Goal: Task Accomplishment & Management: Use online tool/utility

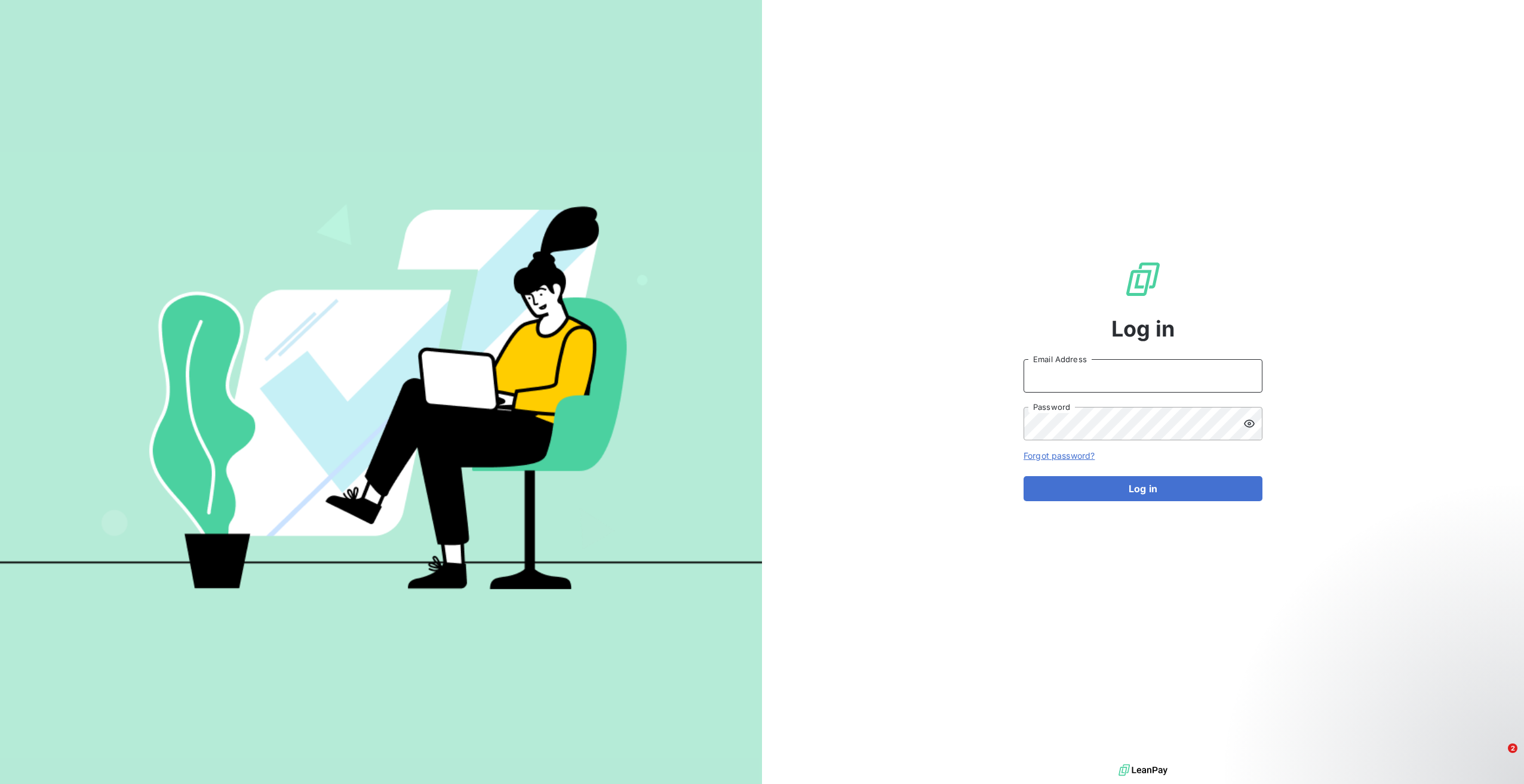
type input "[EMAIL_ADDRESS][DOMAIN_NAME]"
click at [1102, 486] on button "Log in" at bounding box center [1143, 488] width 239 height 25
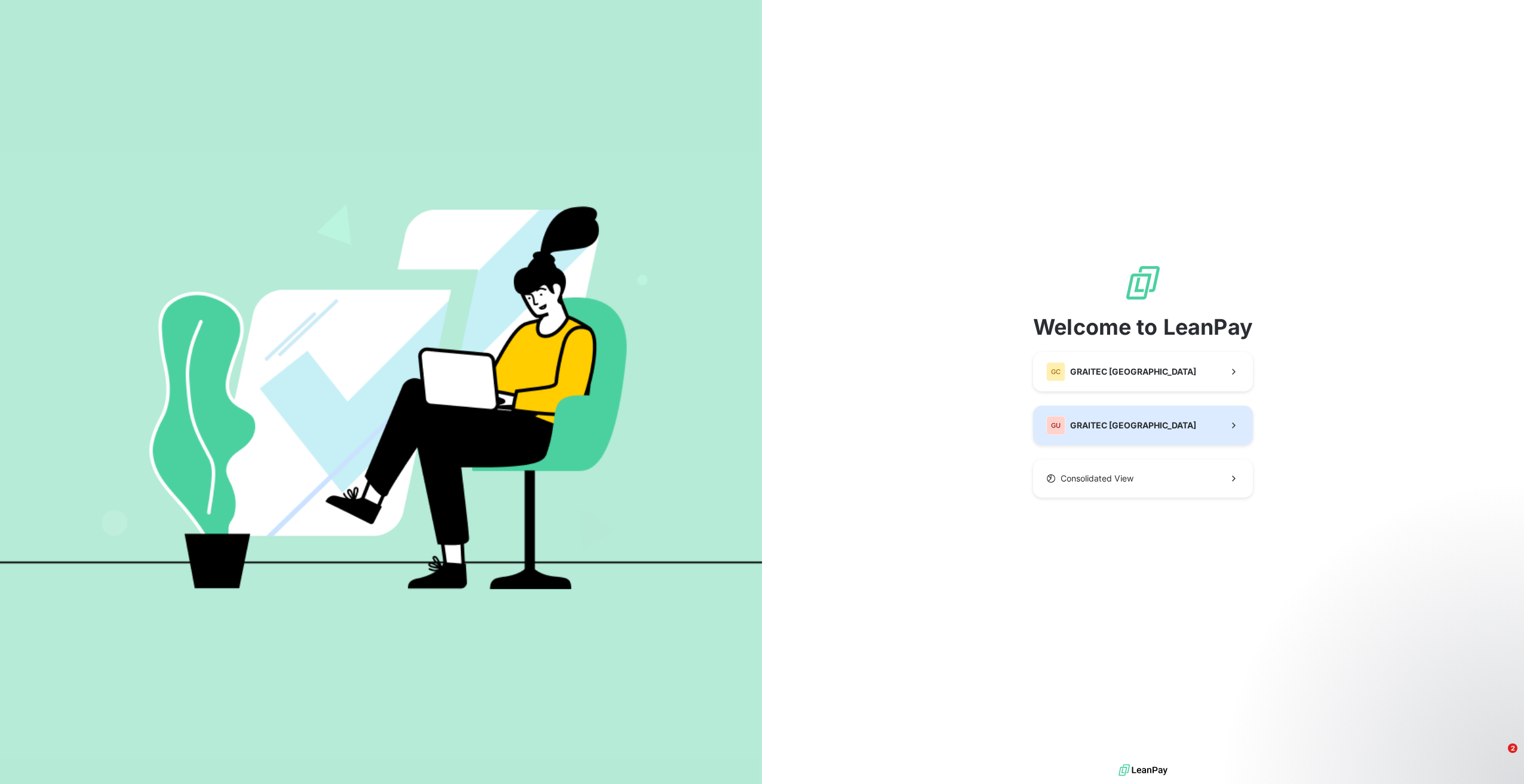
click at [1124, 437] on button "GU GRAITEC [GEOGRAPHIC_DATA]" at bounding box center [1143, 426] width 220 height 39
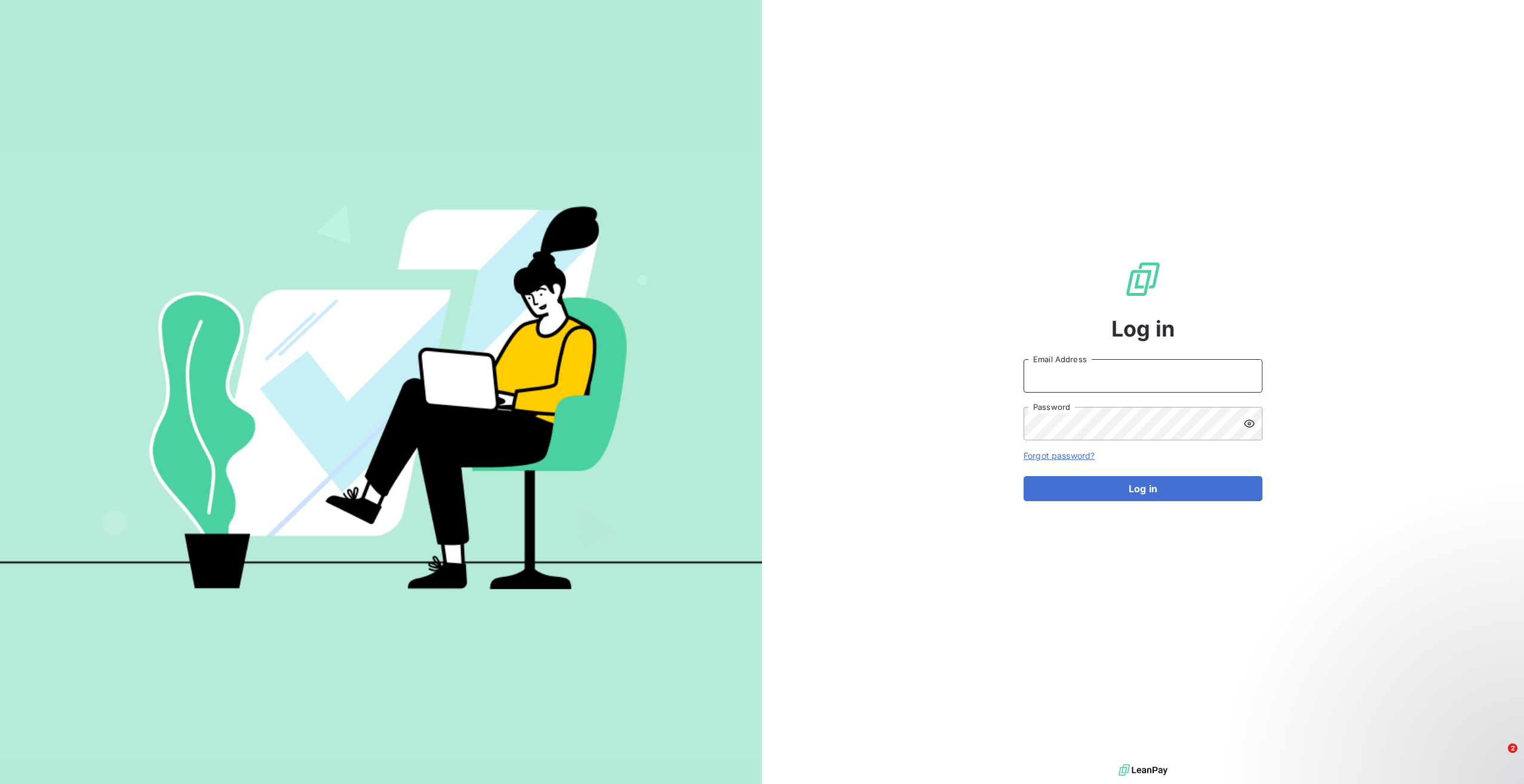
type input "[EMAIL_ADDRESS][DOMAIN_NAME]"
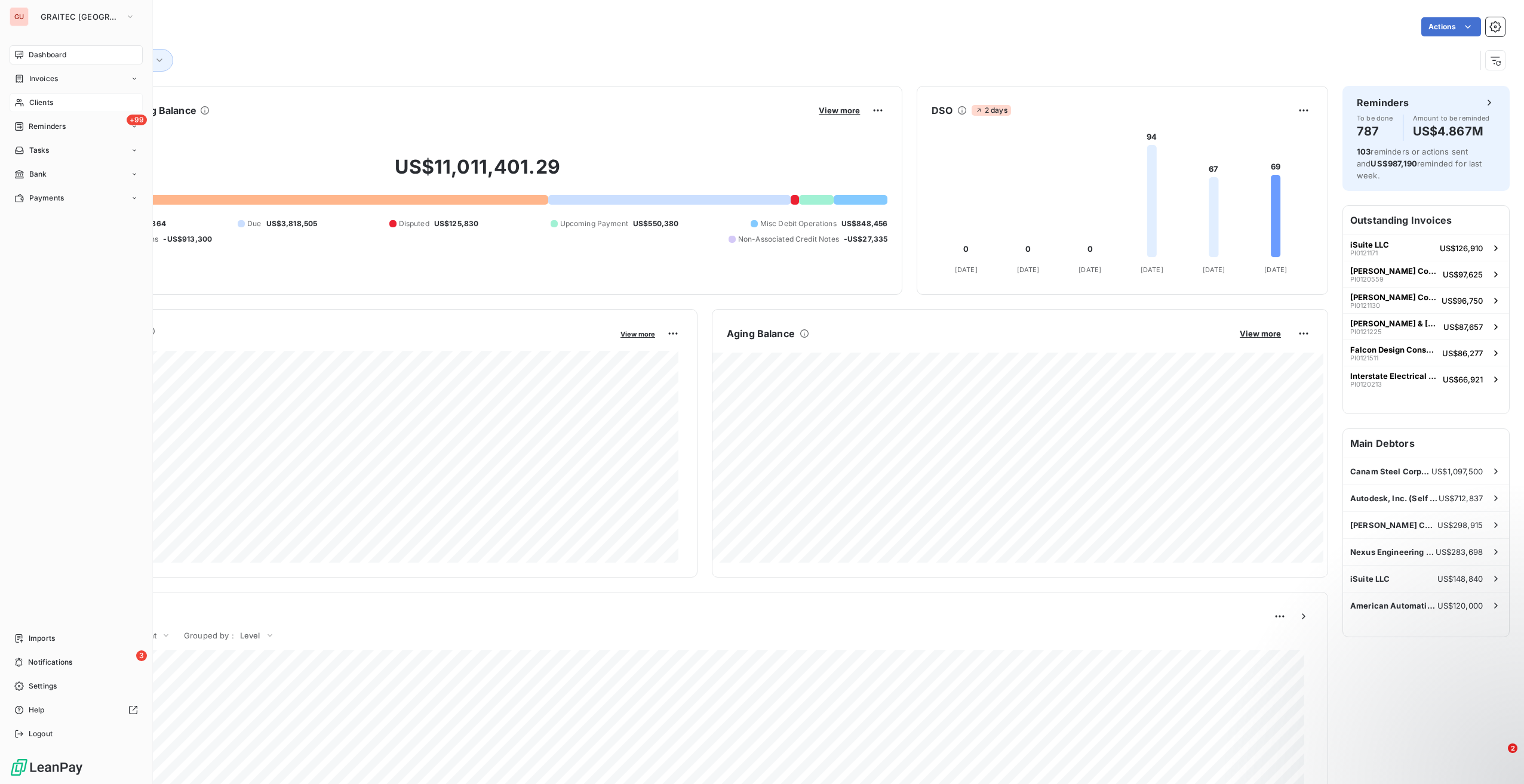
click at [29, 98] on span "Clients" at bounding box center [41, 102] width 24 height 10
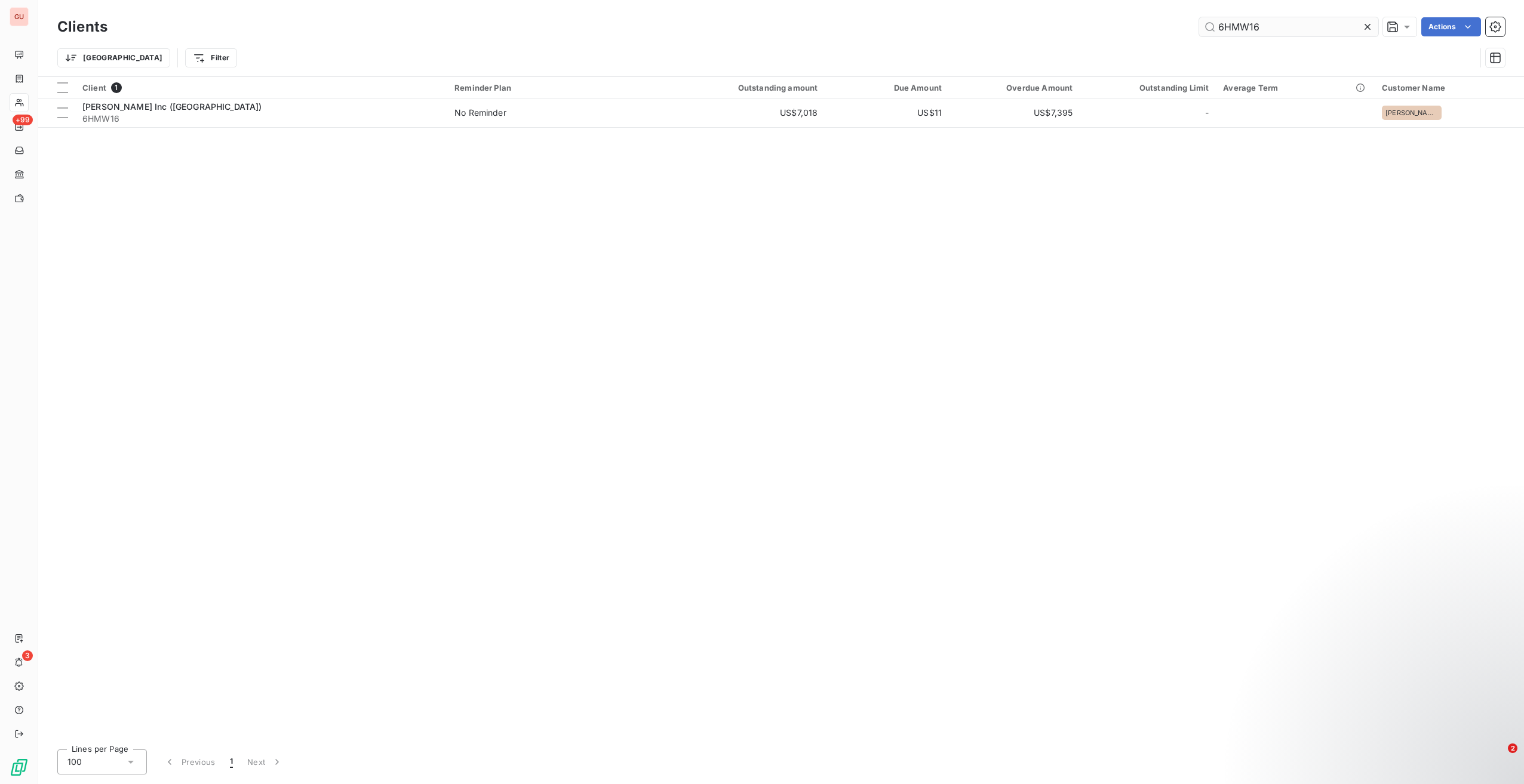
click at [1238, 30] on input "6HMW16" at bounding box center [1288, 27] width 179 height 19
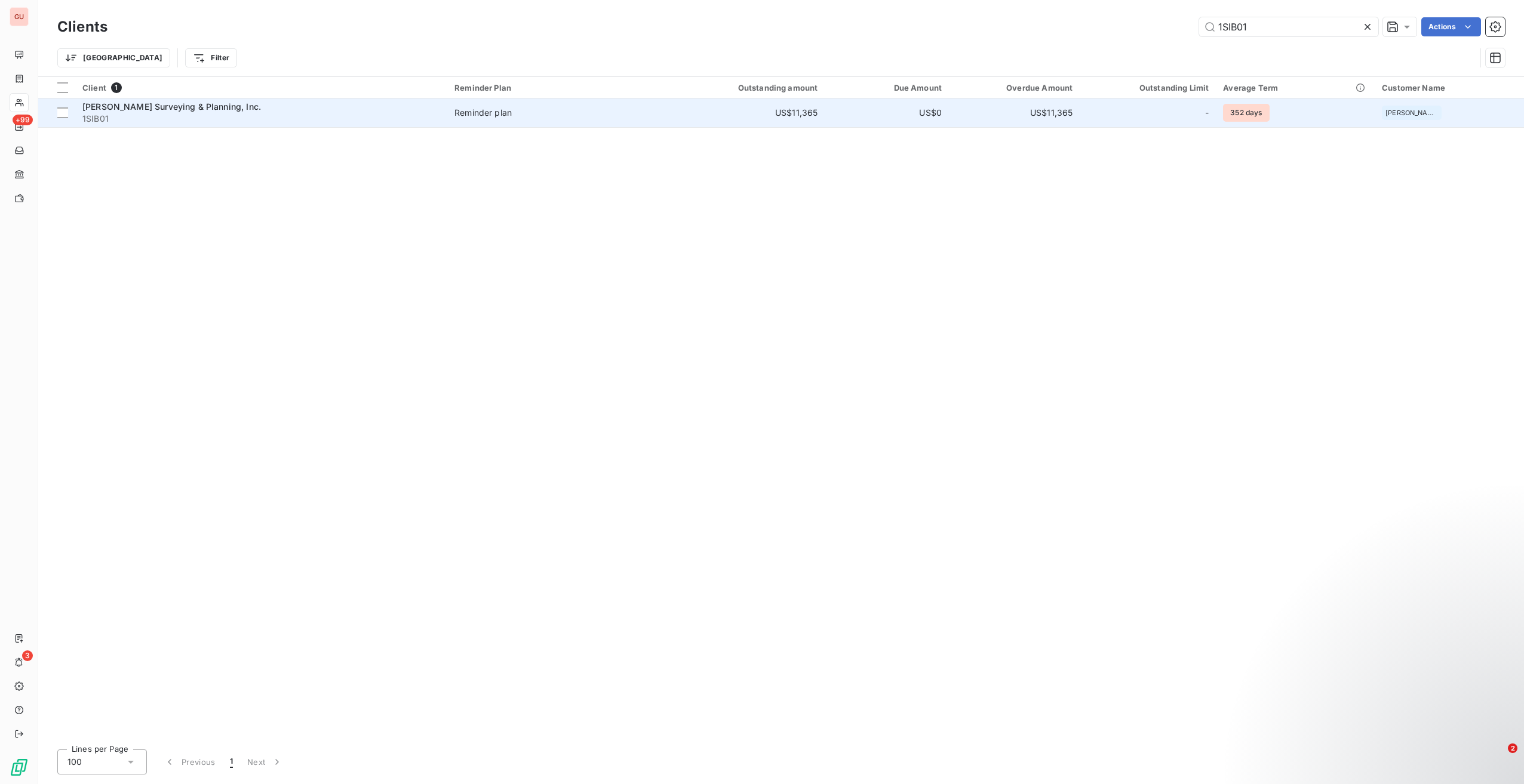
type input "1SIB01"
click at [131, 115] on span "1SIB01" at bounding box center [261, 119] width 358 height 12
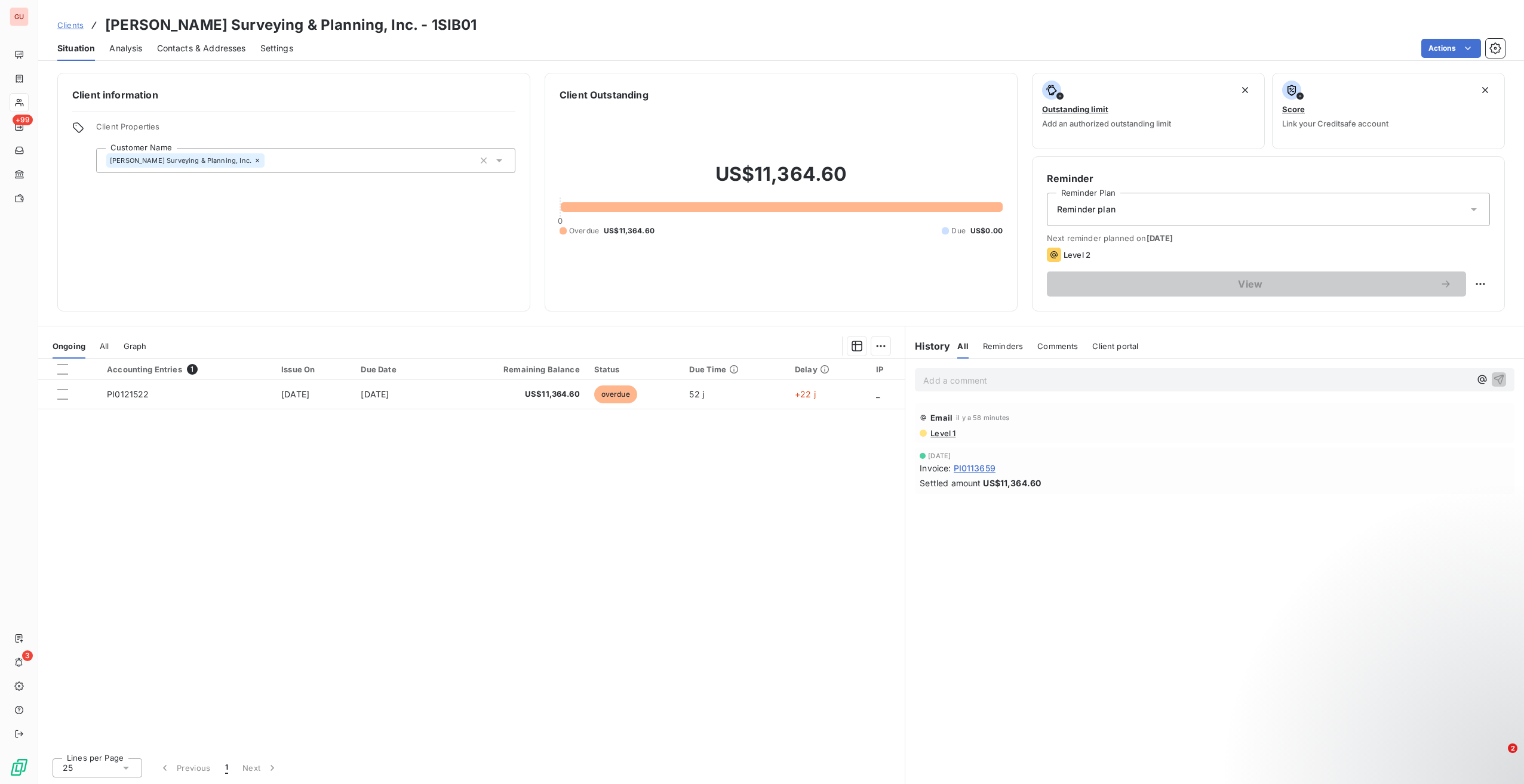
click at [986, 382] on p "Add a comment ﻿" at bounding box center [1196, 381] width 547 height 15
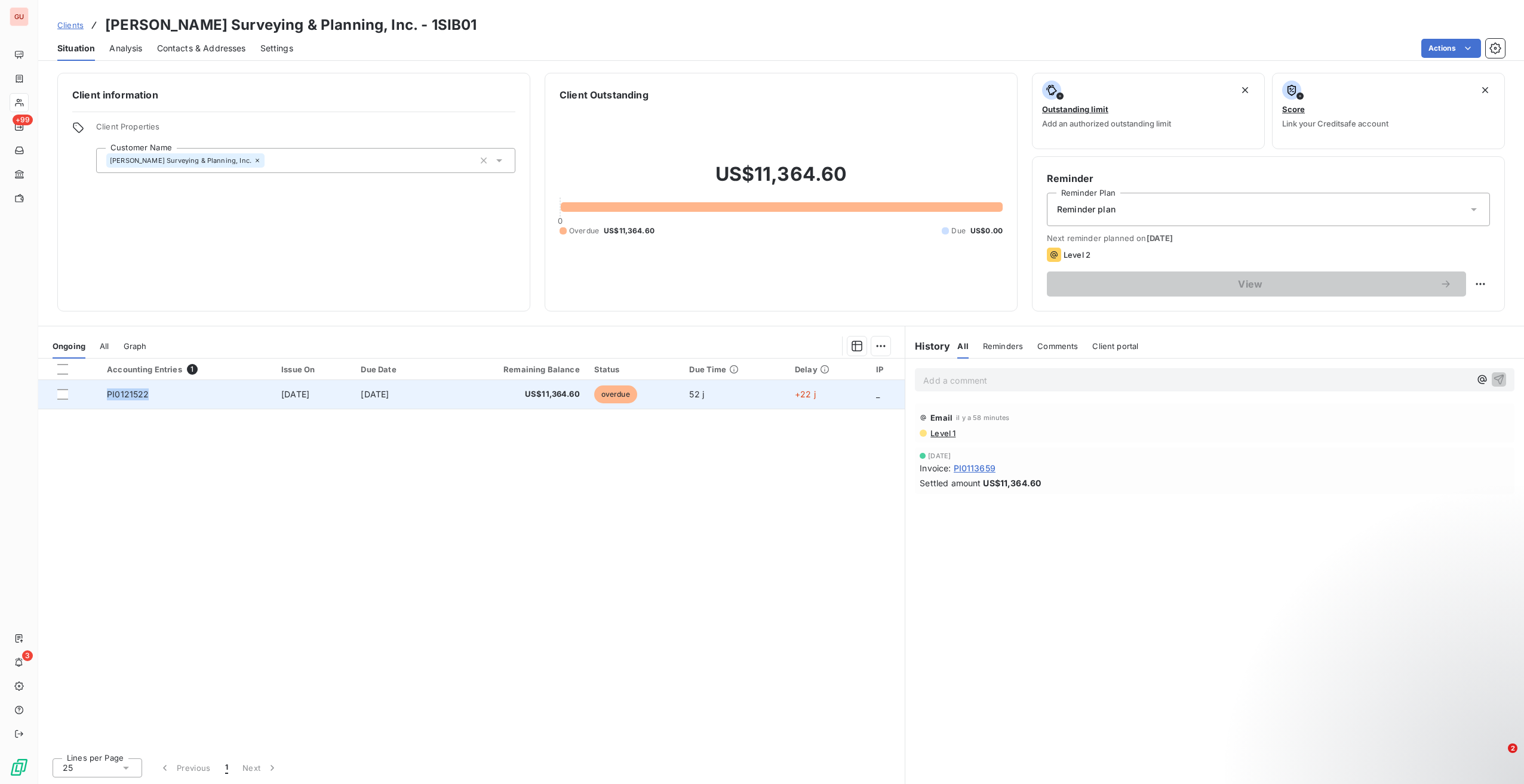
drag, startPoint x: 145, startPoint y: 394, endPoint x: 101, endPoint y: 397, distance: 44.1
click at [101, 397] on td "PI0121522" at bounding box center [187, 394] width 174 height 29
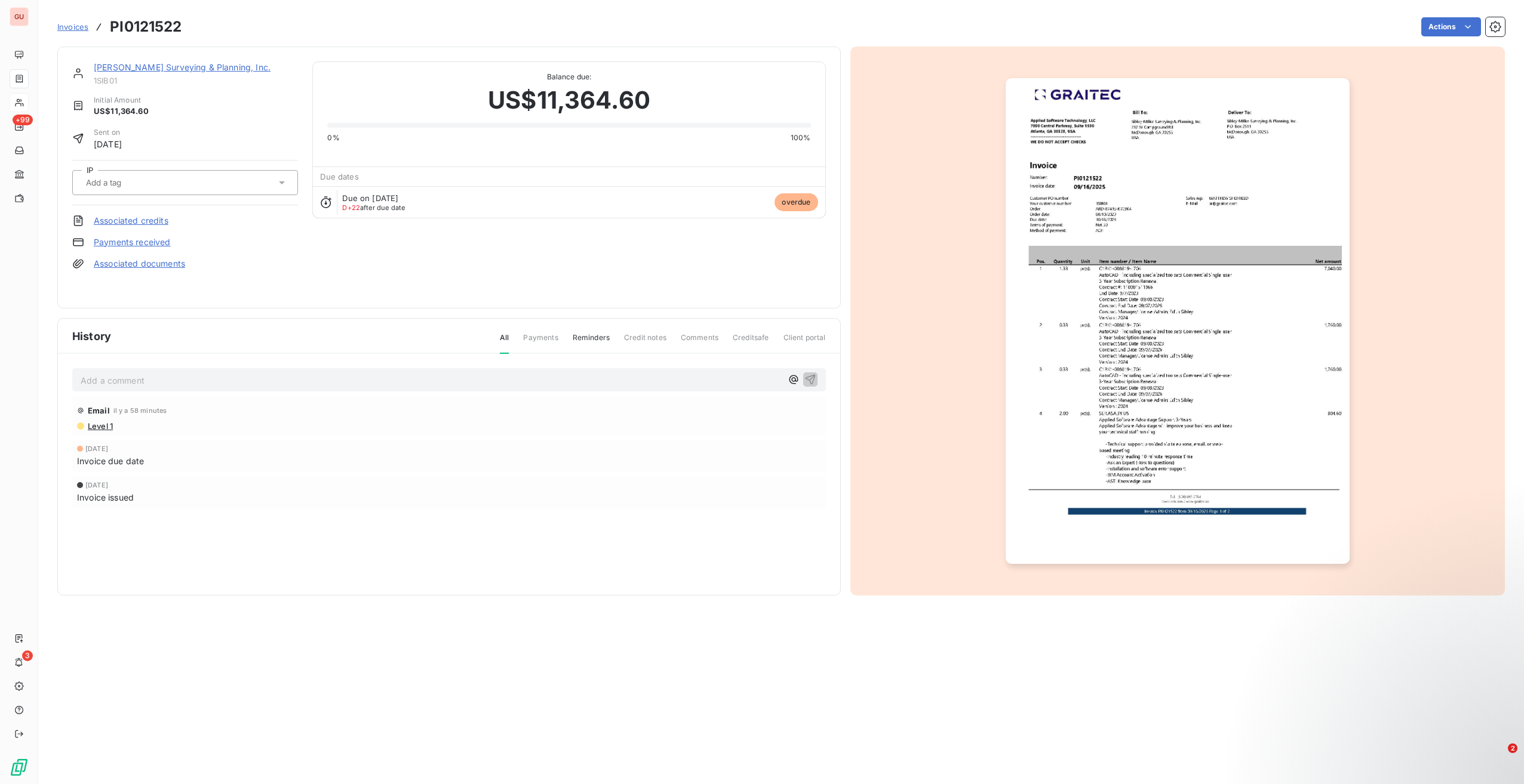
click at [150, 29] on h3 "PI0121522" at bounding box center [145, 26] width 72 height 22
copy h3 "PI0121522"
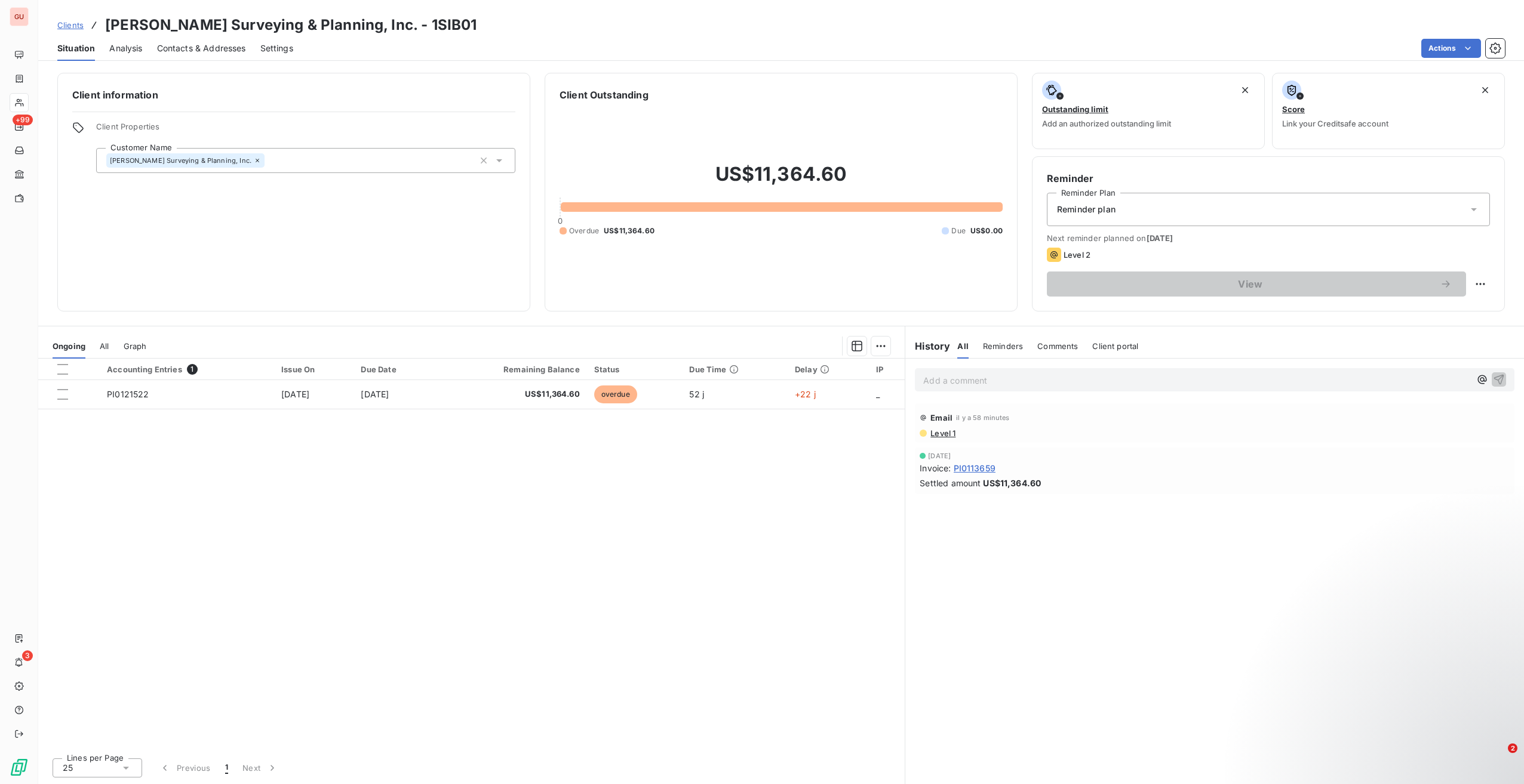
click at [945, 382] on p "Add a comment ﻿" at bounding box center [1196, 381] width 547 height 15
click at [1148, 212] on div "Reminder plan" at bounding box center [1268, 210] width 443 height 34
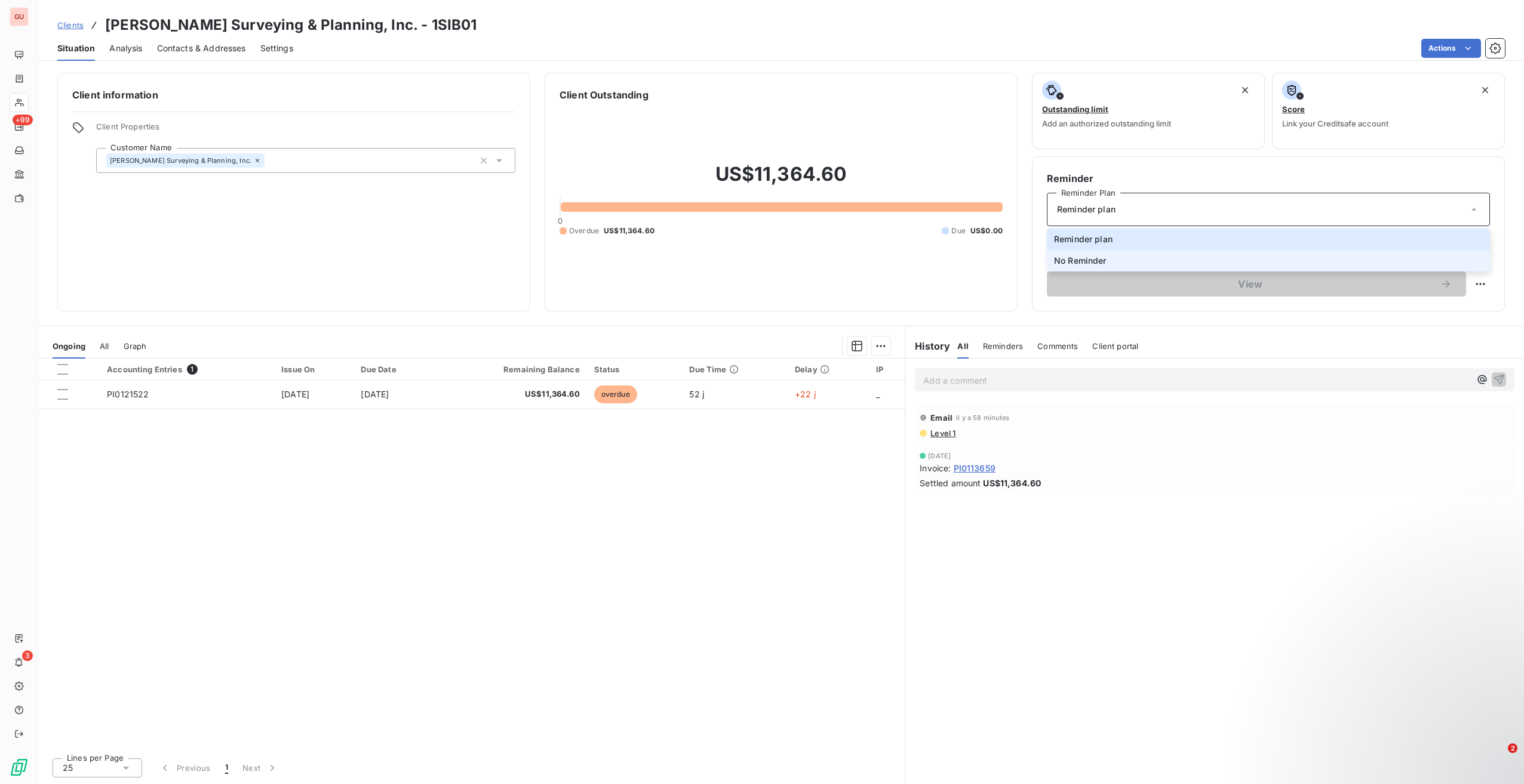
click at [1121, 252] on li "No Reminder" at bounding box center [1268, 260] width 443 height 22
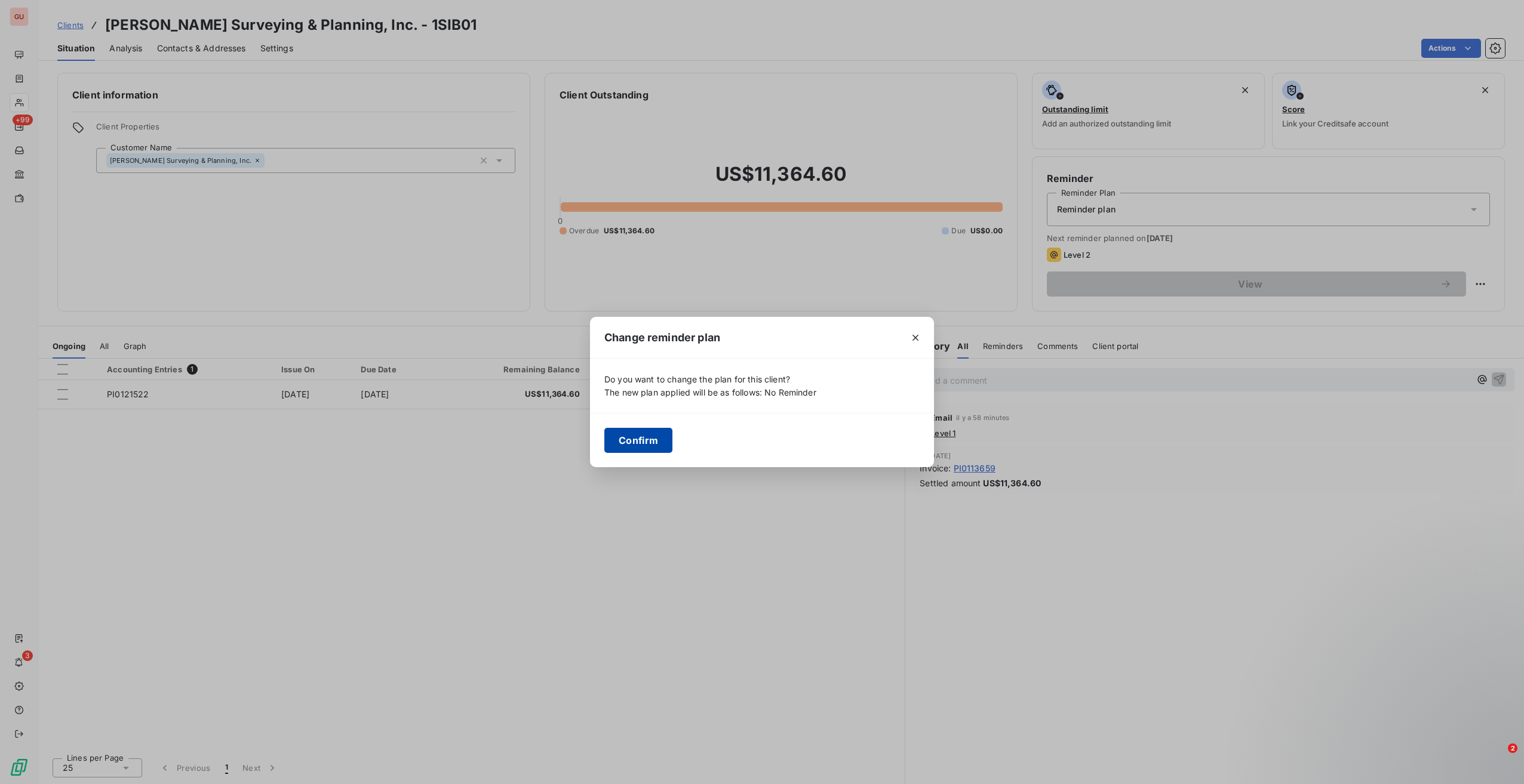
click at [651, 440] on button "Confirm" at bounding box center [638, 440] width 68 height 25
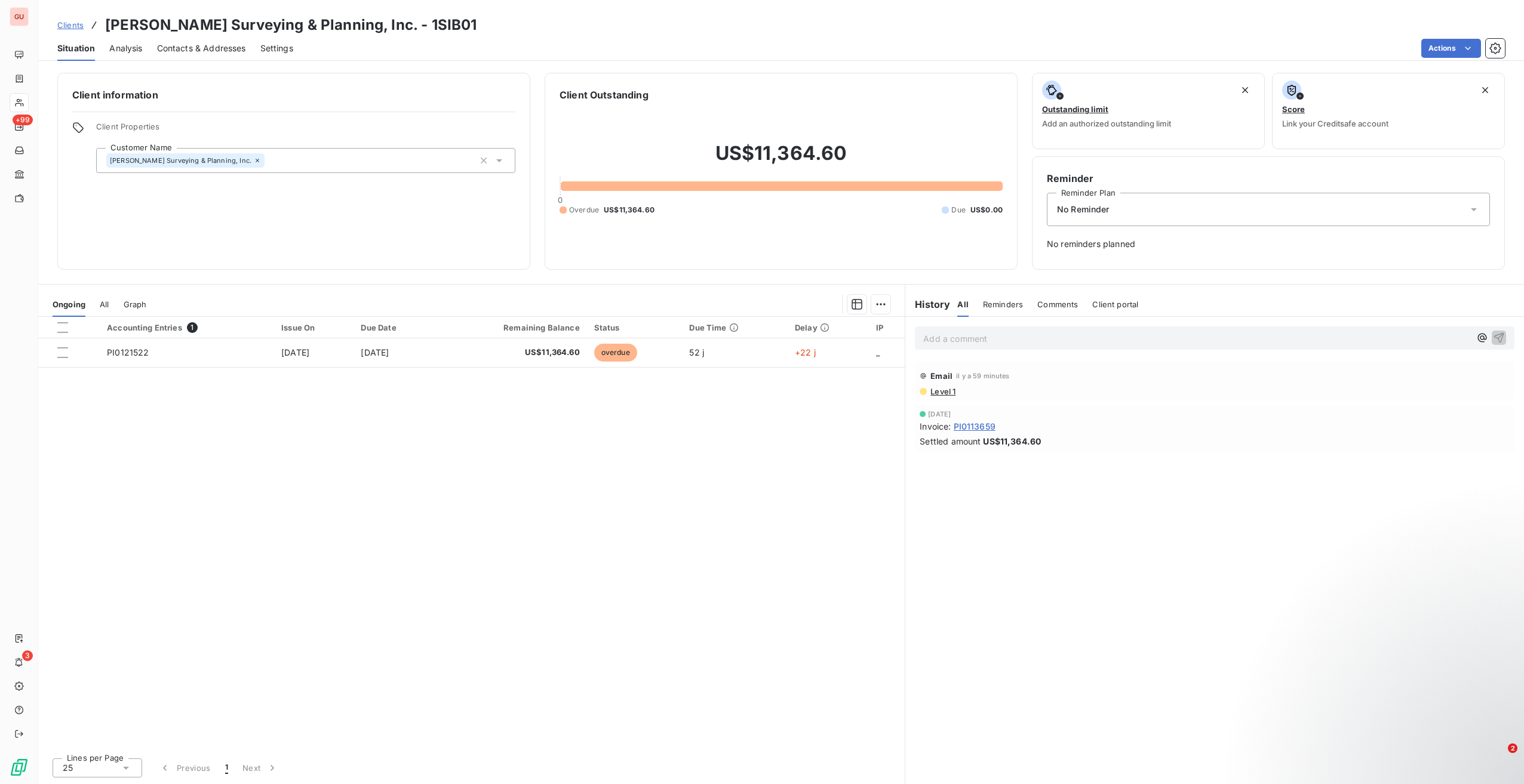
click at [991, 341] on p "Add a comment ﻿" at bounding box center [1196, 339] width 547 height 15
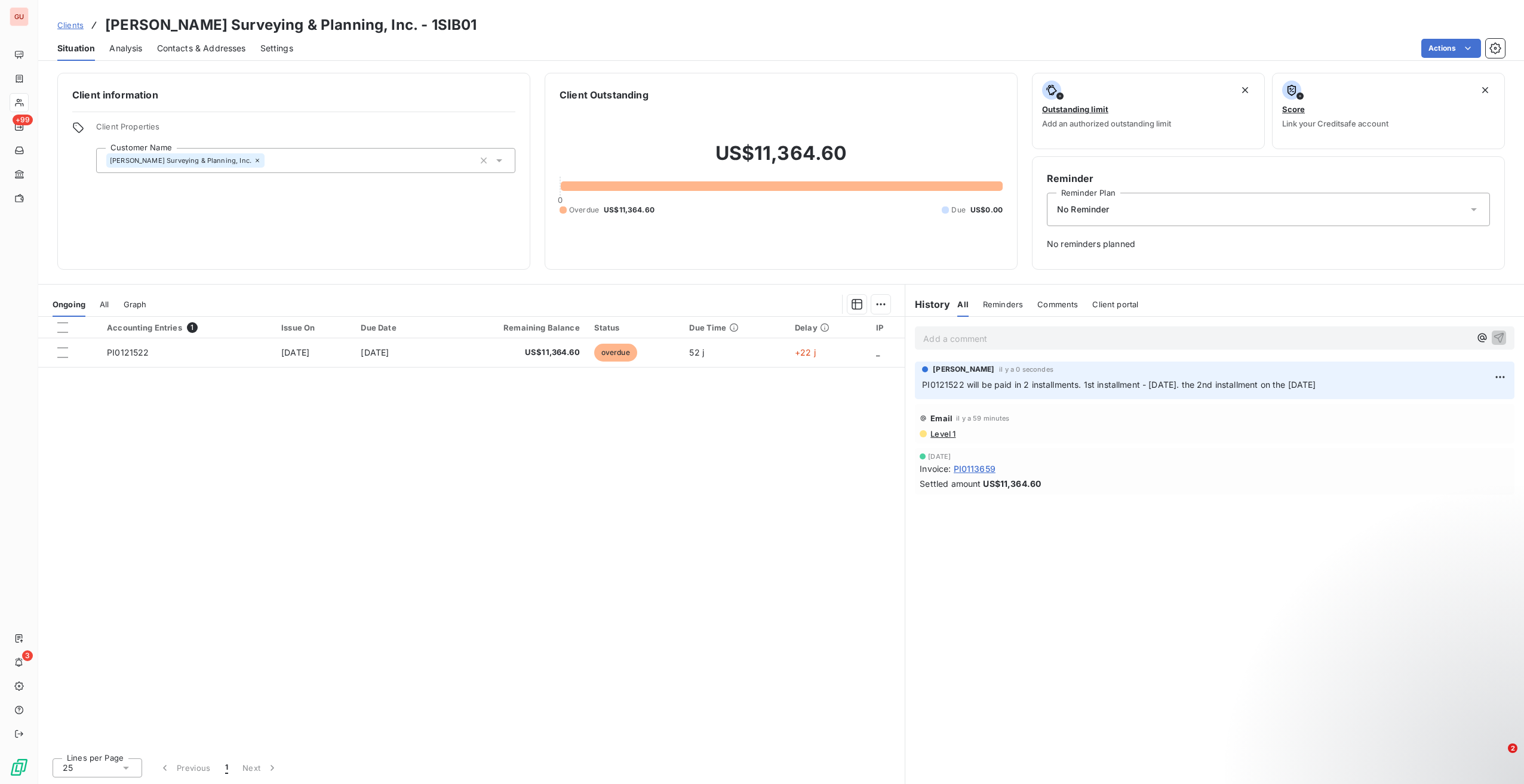
click at [943, 387] on span "PI0121522 will be paid in 2 installments. 1st installment - [DATE]. the 2nd ins…" at bounding box center [1119, 385] width 393 height 10
copy span "PI0121522"
